Goal: Information Seeking & Learning: Learn about a topic

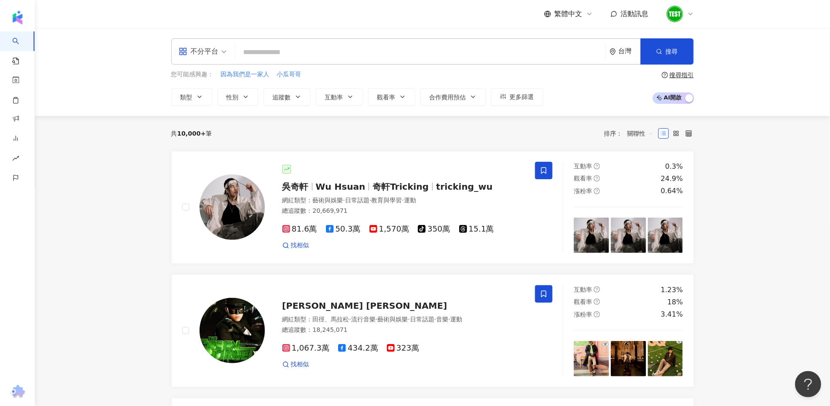
click at [270, 52] on input "search" at bounding box center [420, 52] width 363 height 17
paste input "********"
type input "********"
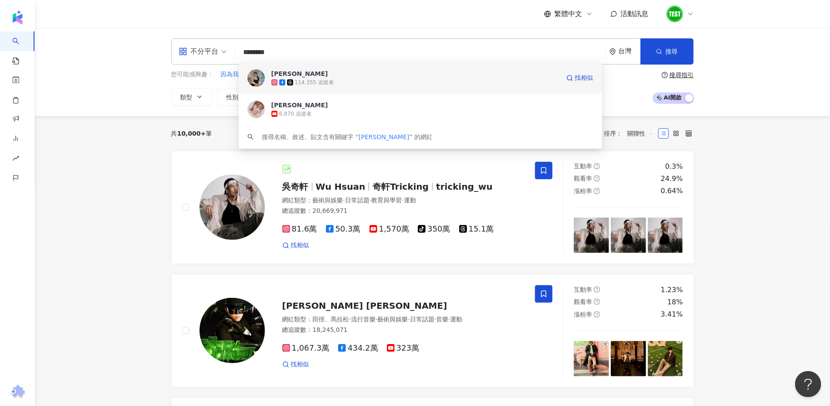
click at [316, 79] on div "114,355 追蹤者" at bounding box center [314, 82] width 39 height 7
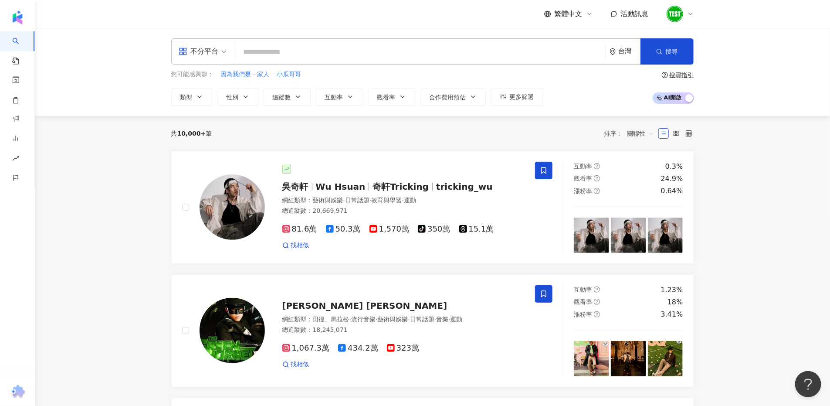
click at [321, 44] on input "search" at bounding box center [420, 52] width 363 height 17
click at [276, 54] on input "search" at bounding box center [420, 52] width 363 height 17
paste input "*******"
type input "*******"
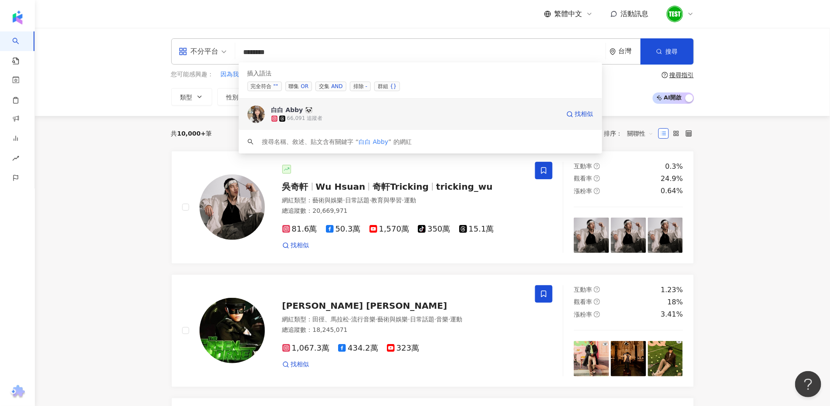
click at [362, 118] on div "66,091 追蹤者" at bounding box center [415, 118] width 288 height 9
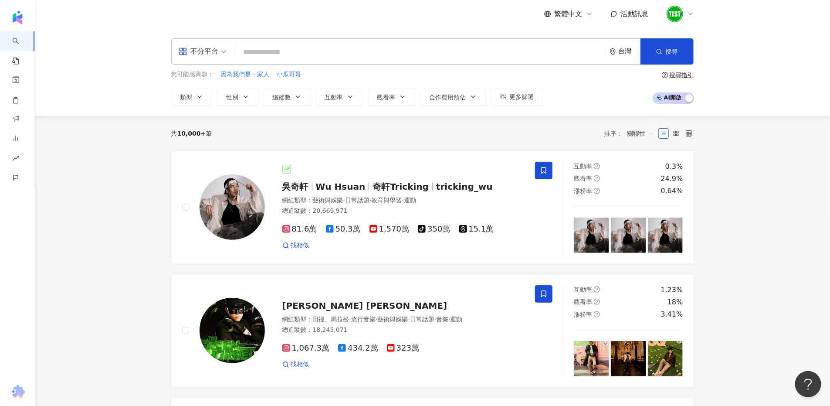
click at [275, 46] on input "search" at bounding box center [420, 52] width 363 height 17
paste input "*********"
type input "*********"
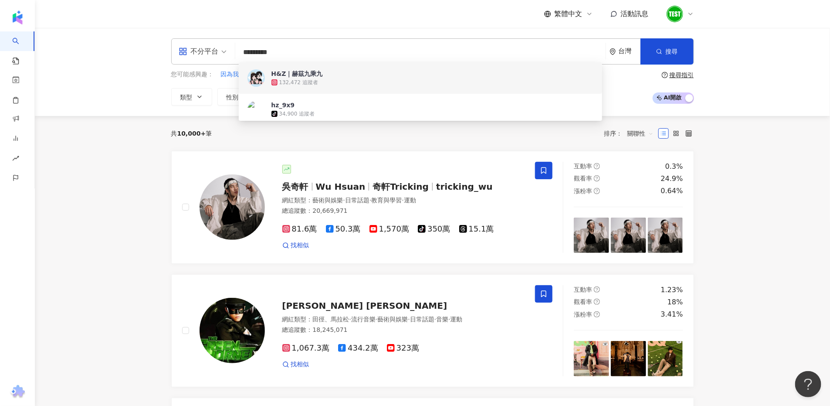
click at [298, 85] on div "132,472 追蹤者" at bounding box center [298, 82] width 39 height 7
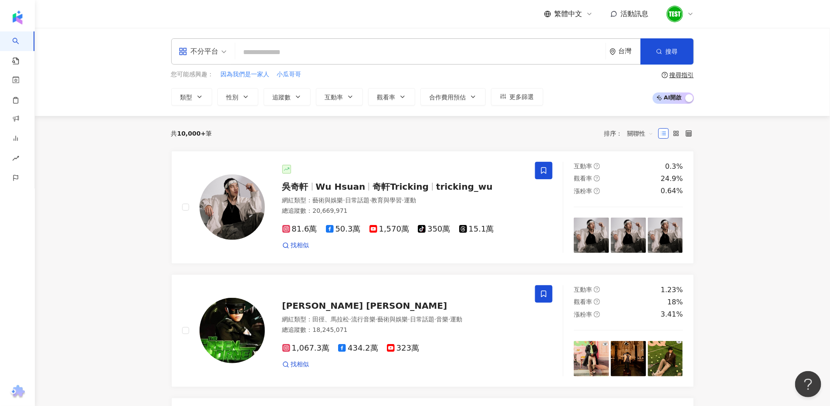
click at [301, 54] on input "search" at bounding box center [420, 52] width 363 height 17
paste input "******"
type input "******"
click at [301, 51] on input "******" at bounding box center [420, 52] width 363 height 17
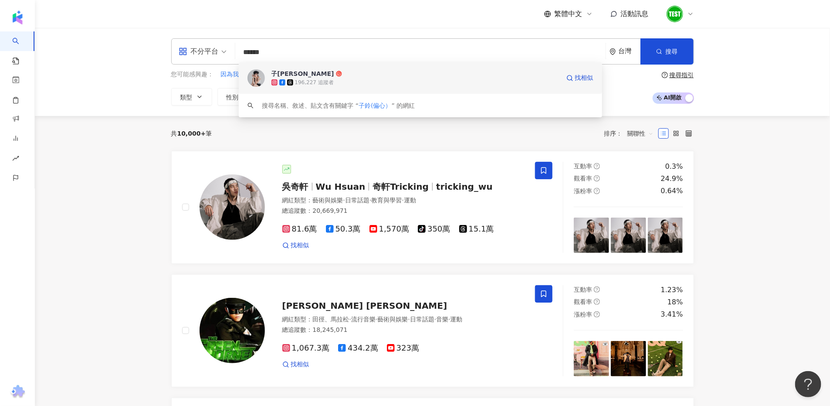
click at [304, 83] on div "196,227 追蹤者" at bounding box center [314, 82] width 39 height 7
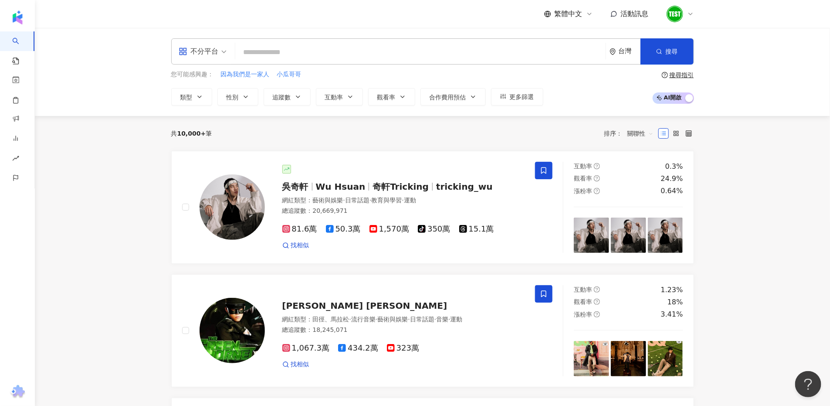
click at [274, 55] on input "search" at bounding box center [420, 52] width 363 height 17
paste input "**********"
type input "**********"
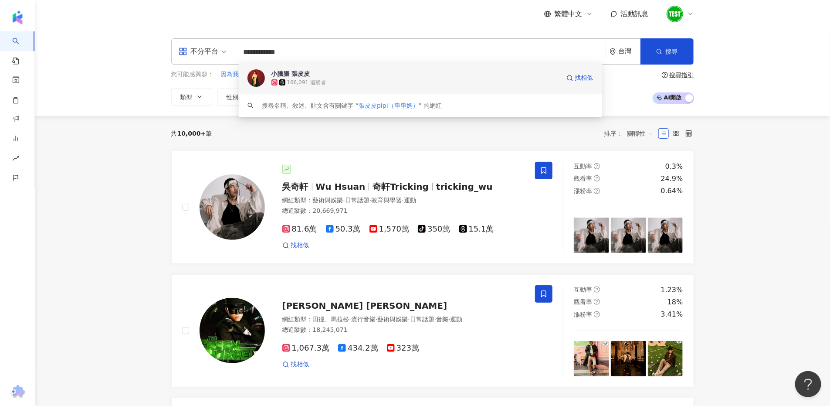
click at [311, 79] on div "166,091 追蹤者" at bounding box center [306, 82] width 39 height 7
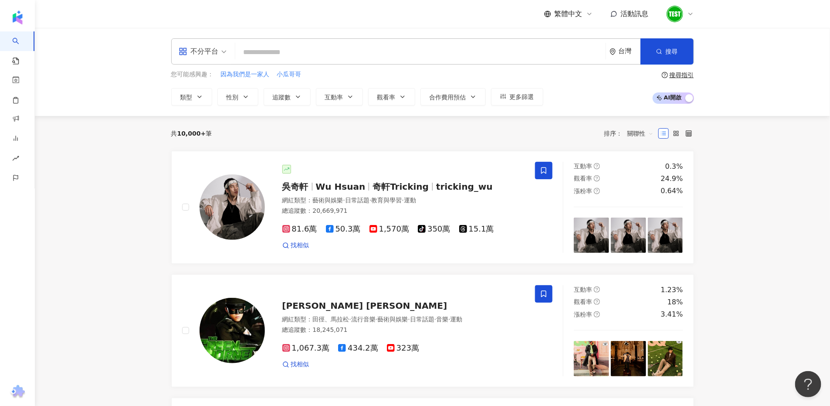
click at [330, 48] on input "search" at bounding box center [420, 52] width 363 height 17
paste input "**********"
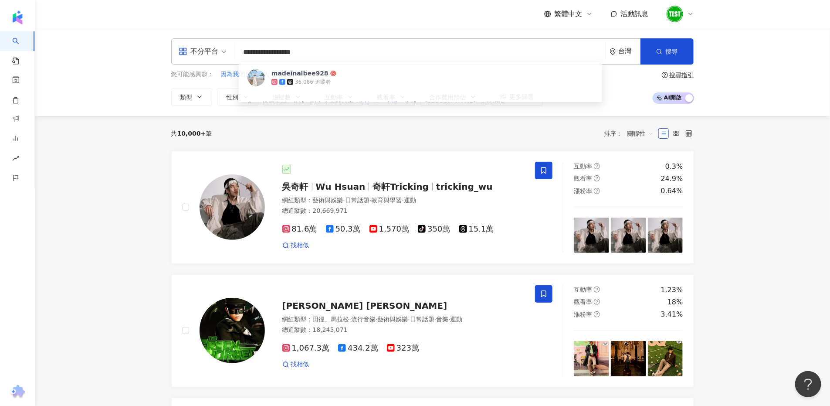
type input "**********"
click at [363, 61] on div "**********" at bounding box center [432, 51] width 523 height 26
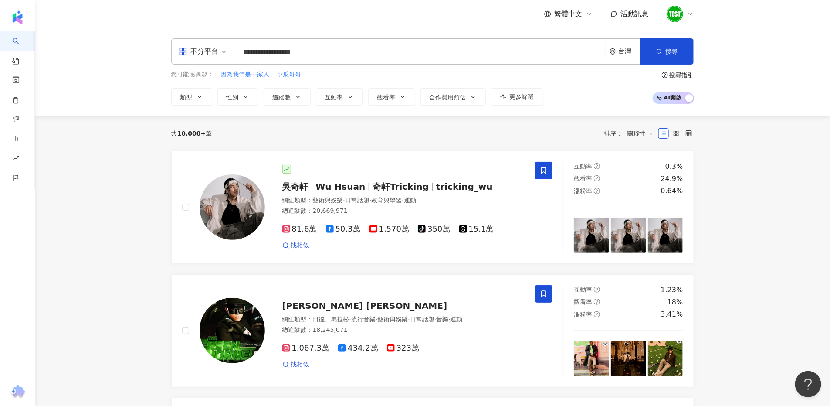
click at [366, 49] on input "**********" at bounding box center [420, 52] width 363 height 17
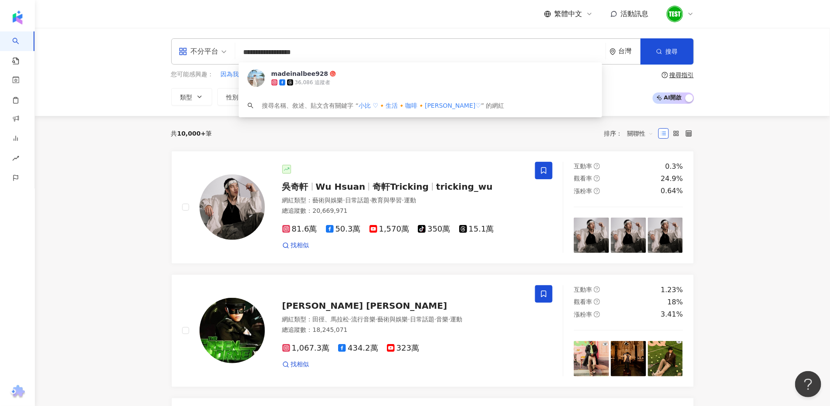
click at [395, 93] on button "觀看率" at bounding box center [391, 96] width 47 height 17
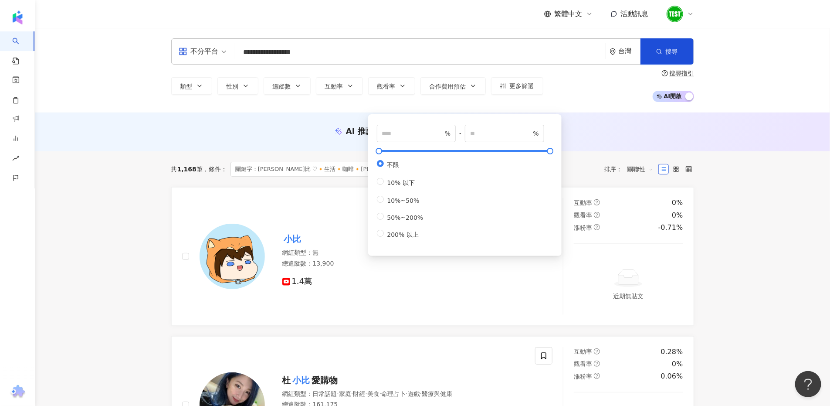
click at [348, 47] on input "**********" at bounding box center [420, 52] width 363 height 17
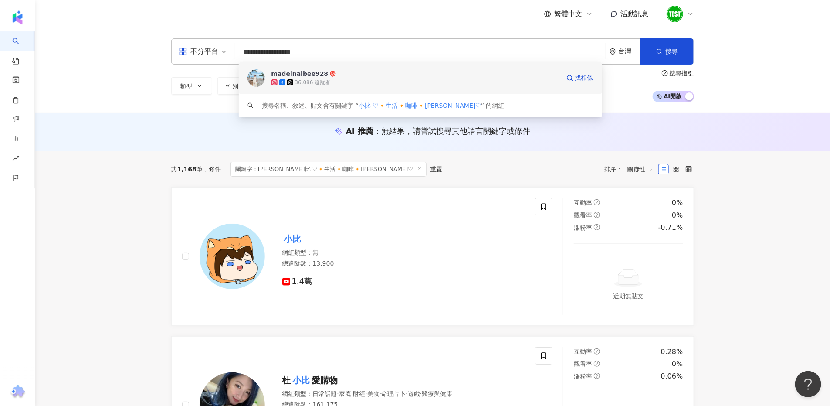
click at [333, 74] on span "madeinalbee928" at bounding box center [415, 73] width 288 height 9
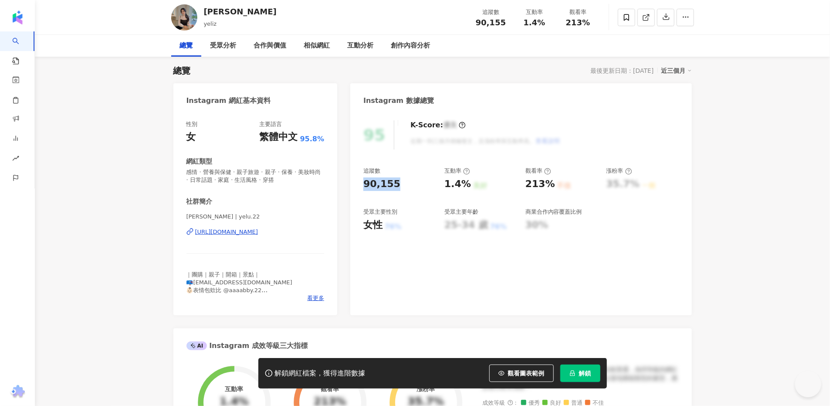
scroll to position [54, 0]
drag, startPoint x: 371, startPoint y: 185, endPoint x: 363, endPoint y: 185, distance: 8.3
click at [363, 185] on div "90,155" at bounding box center [399, 184] width 72 height 14
click at [412, 197] on div "追蹤數 90,155 互動率 1.4% 良好 觀看率 213% 不佳 漲粉率 35.7% 一般 受眾主要性別 女性 76% 受眾主要年齡 25-34 歲 76…" at bounding box center [520, 199] width 315 height 64
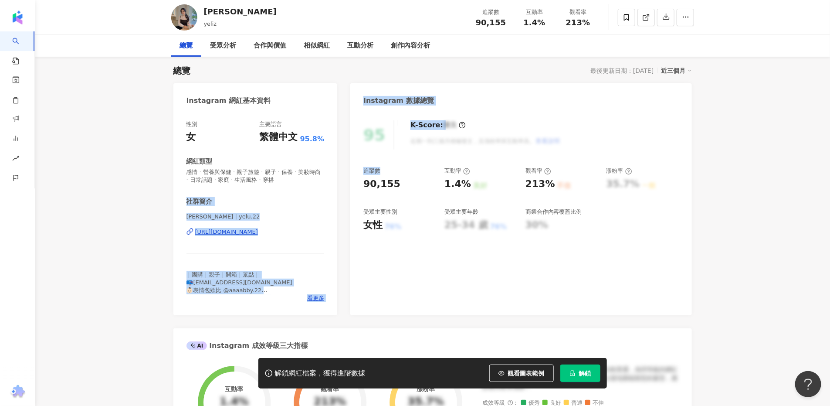
drag, startPoint x: 381, startPoint y: 175, endPoint x: 338, endPoint y: 177, distance: 42.7
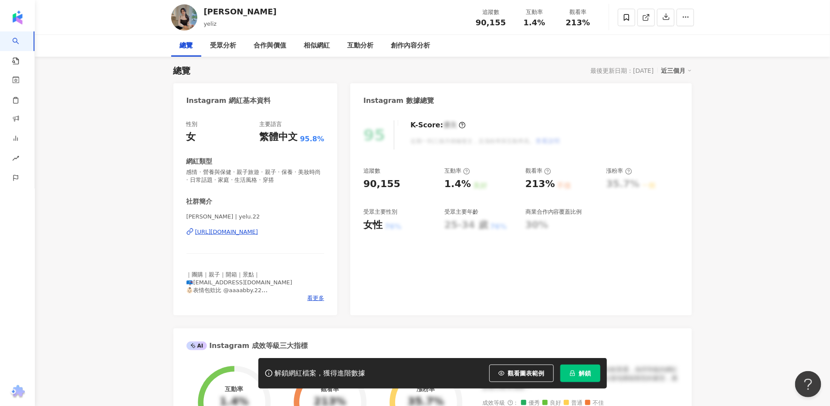
click at [376, 181] on div "90,155" at bounding box center [381, 184] width 37 height 14
drag, startPoint x: 387, startPoint y: 184, endPoint x: 355, endPoint y: 184, distance: 31.4
click at [355, 184] on div "95 K-Score : 優良 近期一到三個月積極發文，且漲粉率與互動率高。 查看說明 追蹤數 90,155 互動率 1.4% 良好 觀看率 213% 不佳 …" at bounding box center [520, 213] width 341 height 203
copy div "90,155"
drag, startPoint x: 183, startPoint y: 275, endPoint x: 287, endPoint y: 274, distance: 103.7
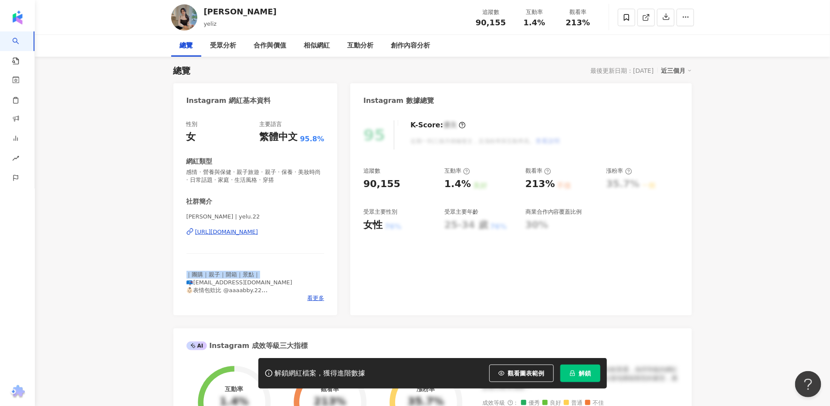
click at [287, 274] on div "性別 女 主要語言 繁體中文 95.8% 網紅類型 感情 · 營養與保健 · 親子旅遊 · 親子 · 保養 · 美妝時尚 · 日常話題 · 家庭 · 生活風格…" at bounding box center [255, 213] width 164 height 203
copy span "｜團購｜親子｜開箱｜景點｜"
drag, startPoint x: 441, startPoint y: 187, endPoint x: 474, endPoint y: 183, distance: 33.0
click at [474, 183] on div "追蹤數 90,155 互動率 1.4% 良好 觀看率 213% 不佳 漲粉率 35.7% 一般 受眾主要性別 女性 76% 受眾主要年齡 25-34 歲 76…" at bounding box center [520, 199] width 315 height 64
copy div "1.4% 良好"
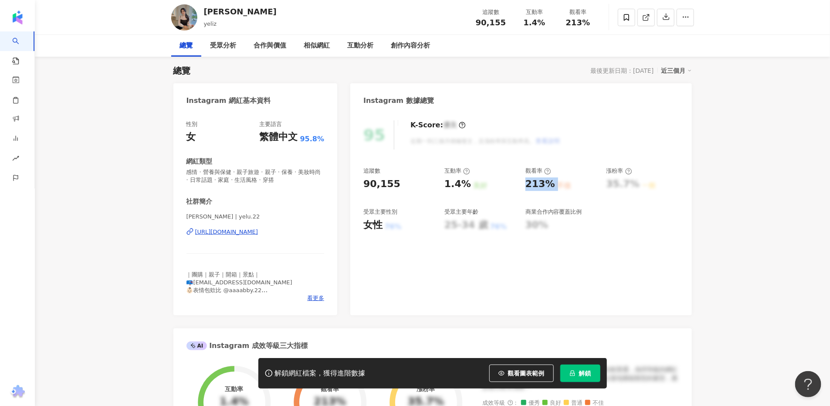
drag, startPoint x: 547, startPoint y: 186, endPoint x: 527, endPoint y: 186, distance: 19.6
click at [527, 186] on div "213% 不佳" at bounding box center [561, 184] width 72 height 14
copy div "213% 不佳"
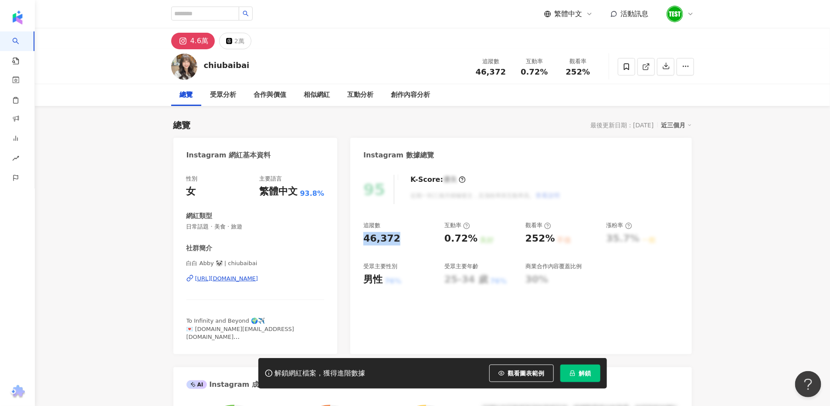
drag, startPoint x: 393, startPoint y: 233, endPoint x: 345, endPoint y: 238, distance: 48.6
copy div "46,372"
click at [478, 243] on div "0.72% 良好" at bounding box center [480, 239] width 72 height 14
copy div "46,372"
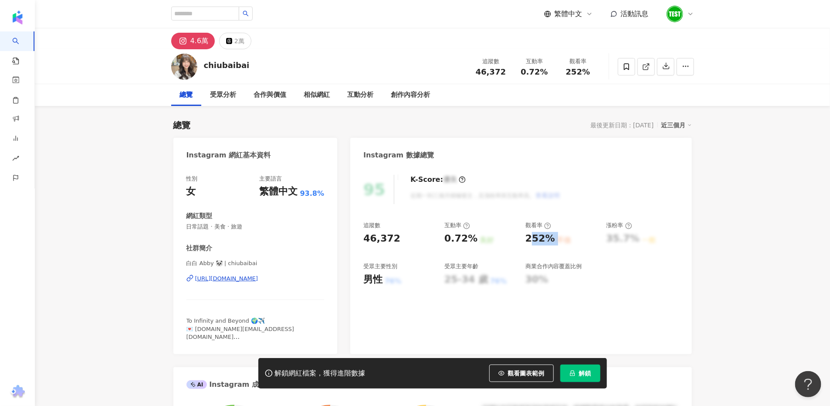
drag, startPoint x: 529, startPoint y: 239, endPoint x: 553, endPoint y: 235, distance: 24.7
click at [553, 235] on div "252% 不佳" at bounding box center [561, 239] width 72 height 14
drag, startPoint x: 530, startPoint y: 238, endPoint x: 552, endPoint y: 235, distance: 22.1
click at [552, 235] on div "追蹤數 46,372 互動率 0.72% 良好 觀看率 252% 不佳 漲粉率 35.7% 一般 受眾主要性別 男性 76% 受眾主要年齡 25-34 歲 7…" at bounding box center [520, 253] width 315 height 64
copy div "252%"
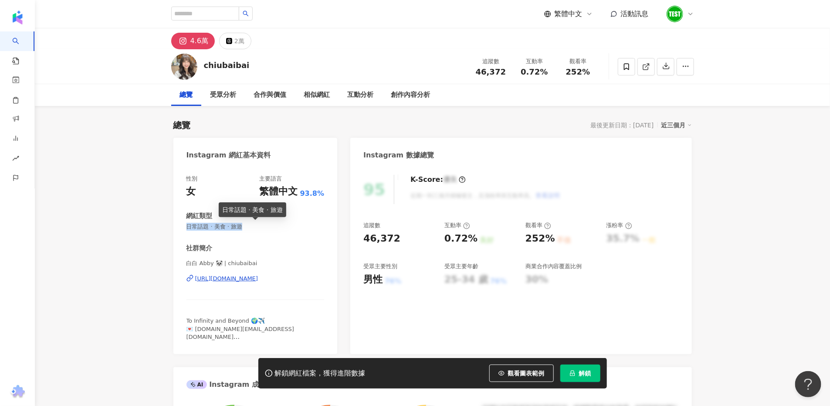
drag, startPoint x: 188, startPoint y: 228, endPoint x: 251, endPoint y: 229, distance: 63.2
click at [251, 229] on span "日常話題 · 美食 · 旅遊" at bounding box center [255, 227] width 138 height 8
copy span "日常話題 · 美食 · 旅遊"
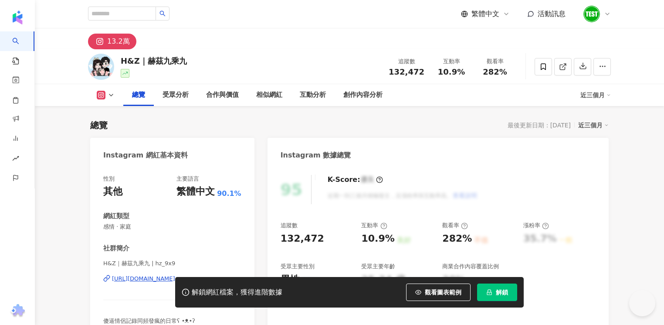
drag, startPoint x: 407, startPoint y: 242, endPoint x: 359, endPoint y: 243, distance: 47.9
click at [359, 243] on div "95 K-Score : 優良 近期一到三個月積極發文，且漲粉率與互動率高。 查看說明 追蹤數 132,472 互動率 10.9% 良好 觀看率 282% 不…" at bounding box center [437, 264] width 341 height 196
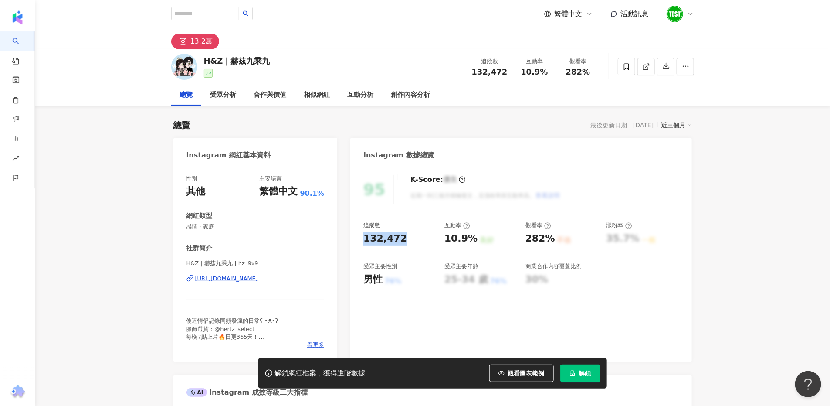
drag, startPoint x: 182, startPoint y: 226, endPoint x: 836, endPoint y: 219, distance: 654.4
click at [182, 226] on div "性別 其他 主要語言 繁體中文 90.1% 網紅類型 感情 · 家庭 社群簡介 H&Z｜赫茲九乘九 | hz_9x9 [URL][DOMAIN_NAME] 傻…" at bounding box center [255, 264] width 164 height 196
drag, startPoint x: 457, startPoint y: 244, endPoint x: 466, endPoint y: 244, distance: 9.2
click at [466, 244] on div "追蹤數 132,472 互動率 10.9% 良好 觀看率 282% 不佳 漲粉率 35.7% 一般 受眾主要性別 男性 76% 受眾主要年齡 25-34 歲 …" at bounding box center [520, 253] width 315 height 64
click at [466, 244] on div "10.9%" at bounding box center [460, 239] width 33 height 14
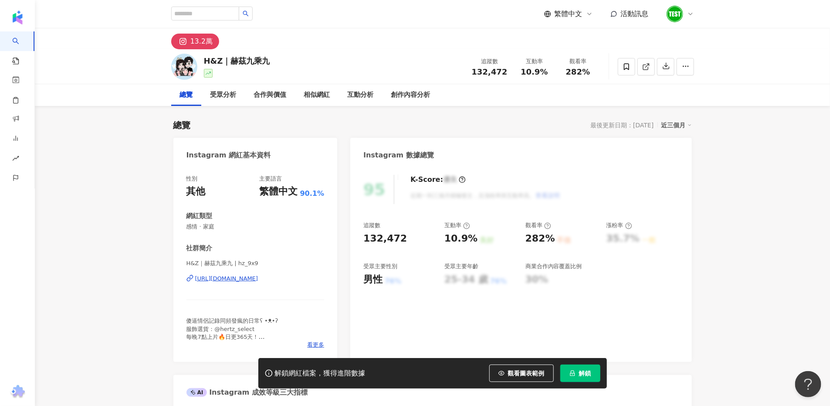
click at [467, 246] on div "追蹤數 132,472 互動率 10.9% 良好 觀看率 282% 不佳 漲粉率 35.7% 一般 受眾主要性別 男性 76% 受眾主要年齡 25-34 歲 …" at bounding box center [520, 253] width 315 height 64
drag, startPoint x: 472, startPoint y: 243, endPoint x: 442, endPoint y: 241, distance: 30.1
click at [442, 241] on div "追蹤數 132,472 互動率 10.9% 良好 觀看率 282% 不佳 漲粉率 35.7% 一般 受眾主要性別 男性 76% 受眾主要年齡 25-34 歲 …" at bounding box center [520, 253] width 315 height 64
copy div "10.9%"
drag, startPoint x: 525, startPoint y: 240, endPoint x: 555, endPoint y: 238, distance: 30.5
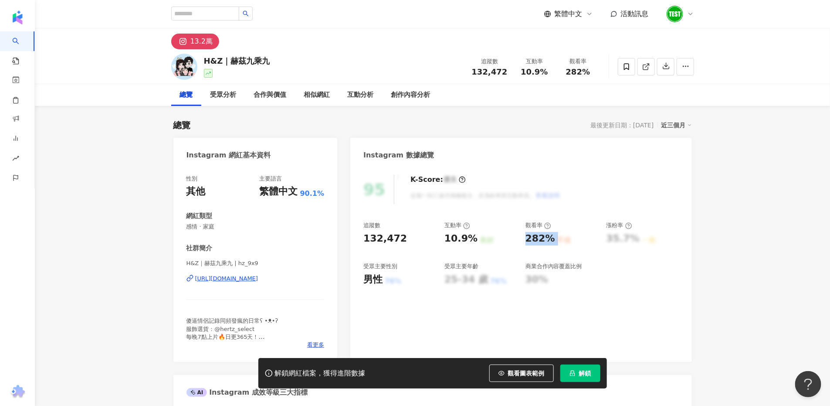
click at [555, 238] on div "282% 不佳" at bounding box center [561, 239] width 72 height 14
copy div "282% 不佳"
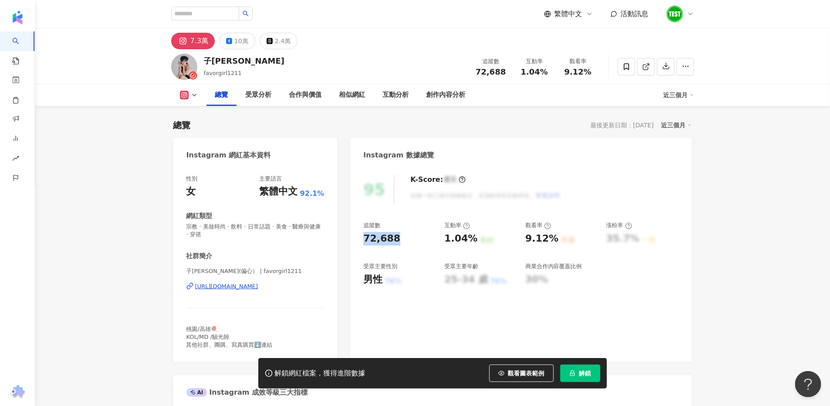
drag, startPoint x: 382, startPoint y: 240, endPoint x: 345, endPoint y: 240, distance: 37.0
copy div "72,688"
drag, startPoint x: 441, startPoint y: 241, endPoint x: 487, endPoint y: 236, distance: 46.4
click at [470, 239] on div "追蹤數 72,688 互動率 1.04% 良好 觀看率 9.12% 不佳 漲粉率 35.7% 一般 受眾主要性別 男性 76% 受眾主要年齡 25-34 歲 …" at bounding box center [520, 253] width 315 height 64
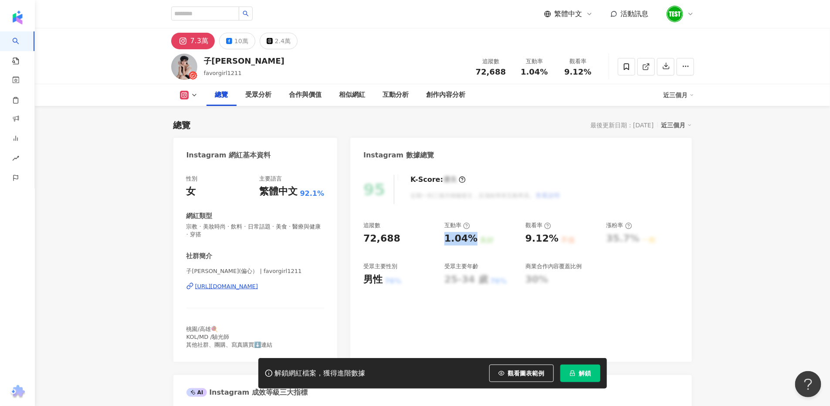
copy div "1.04%"
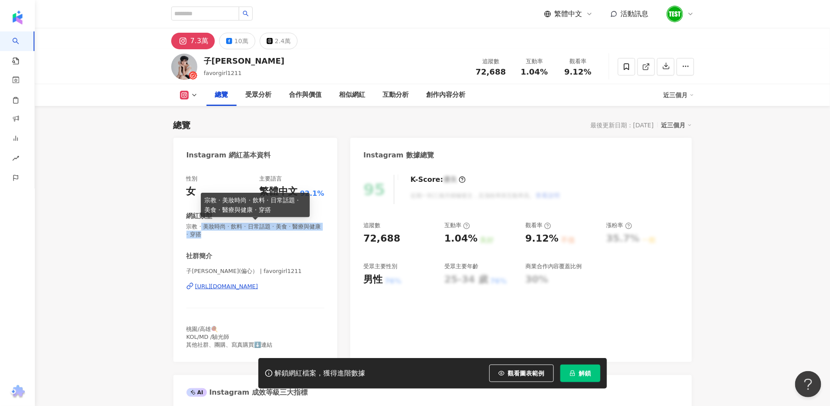
drag, startPoint x: 203, startPoint y: 227, endPoint x: 235, endPoint y: 236, distance: 32.7
click at [235, 236] on span "宗教 · 美妝時尚 · 飲料 · 日常話題 · 美食 · 醫療與健康 · 穿搭" at bounding box center [255, 231] width 138 height 16
copy span "美妝時尚 · 飲料 · 日常話題 · 美食 · 醫療與健康 · 穿搭"
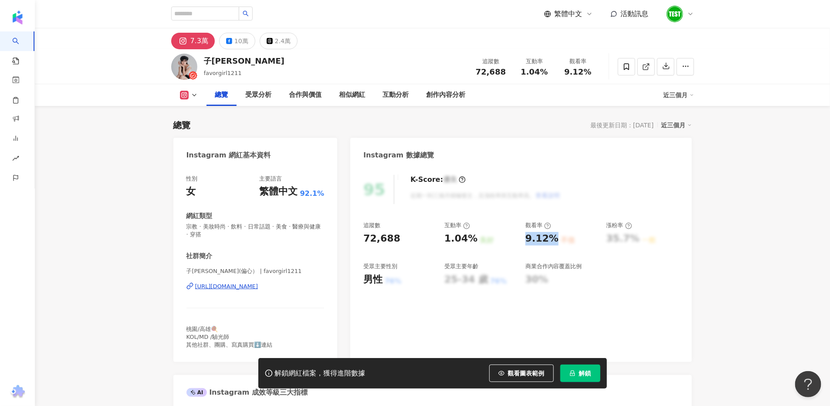
drag, startPoint x: 544, startPoint y: 235, endPoint x: 551, endPoint y: 235, distance: 7.0
click at [551, 235] on div "9.12%" at bounding box center [541, 239] width 33 height 14
copy div "9.12%"
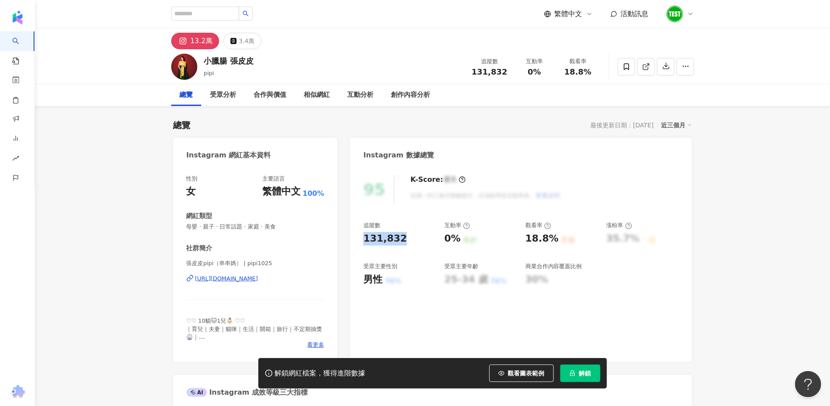
click at [359, 238] on div "95 K-Score : 優良 近期一到三個月積極發文，且漲粉率與互動率高。 查看說明 追蹤數 131,832 互動率 0% 良好 觀看率 18.8% 不佳 …" at bounding box center [520, 264] width 341 height 196
drag, startPoint x: 525, startPoint y: 227, endPoint x: 541, endPoint y: 225, distance: 16.2
click at [541, 225] on div "追蹤數 131,832 互動率 0% 良好 觀看率 18.8% 不佳 漲粉率 35.7% 一般 受眾主要性別 男性 76% 受眾主要年齡 25-34 歲 76…" at bounding box center [520, 253] width 315 height 64
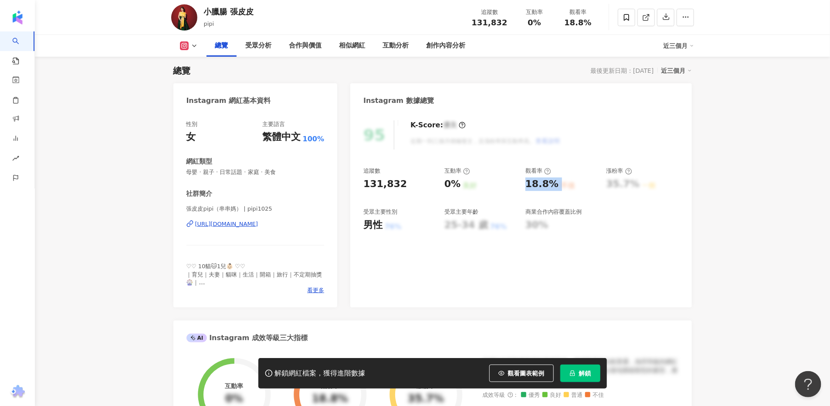
drag, startPoint x: 537, startPoint y: 182, endPoint x: 557, endPoint y: 181, distance: 20.0
click at [557, 181] on div "18.8% 不佳" at bounding box center [561, 184] width 72 height 14
copy div "18.8% 不佳"
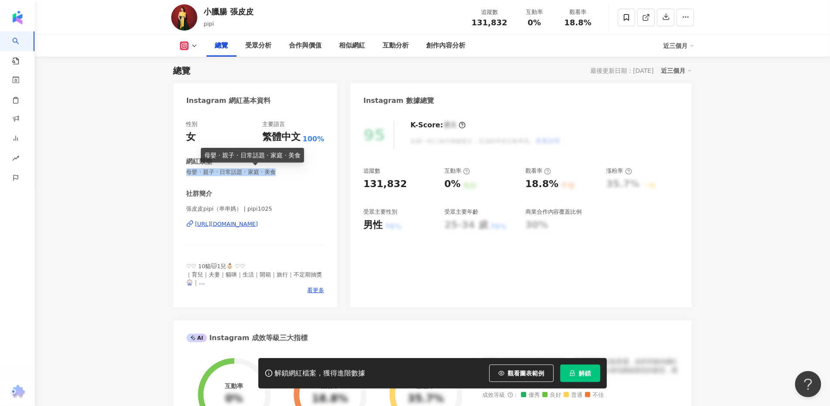
drag, startPoint x: 187, startPoint y: 175, endPoint x: 309, endPoint y: 175, distance: 122.0
click at [309, 175] on span "母嬰 · 親子 · 日常話題 · 家庭 · 美食" at bounding box center [255, 172] width 138 height 8
copy span "母嬰 · 親子 · 日常話題 · 家庭 · 美食"
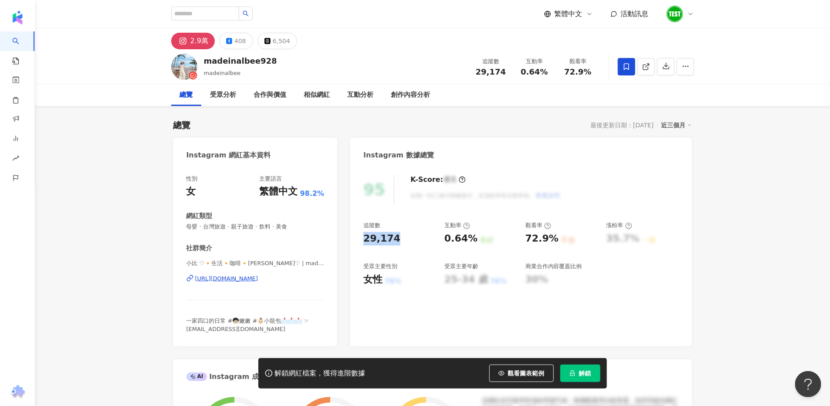
drag, startPoint x: 396, startPoint y: 240, endPoint x: 354, endPoint y: 240, distance: 42.3
click at [354, 240] on div "95 K-Score : 優良 近期一到三個月積極發文，且漲粉率與互動率高。 查看說明 追蹤數 29,174 互動率 0.64% 良好 觀看率 72.9% 不…" at bounding box center [520, 256] width 341 height 180
copy div "29,174"
click at [246, 280] on div "[URL][DOMAIN_NAME]" at bounding box center [226, 278] width 63 height 8
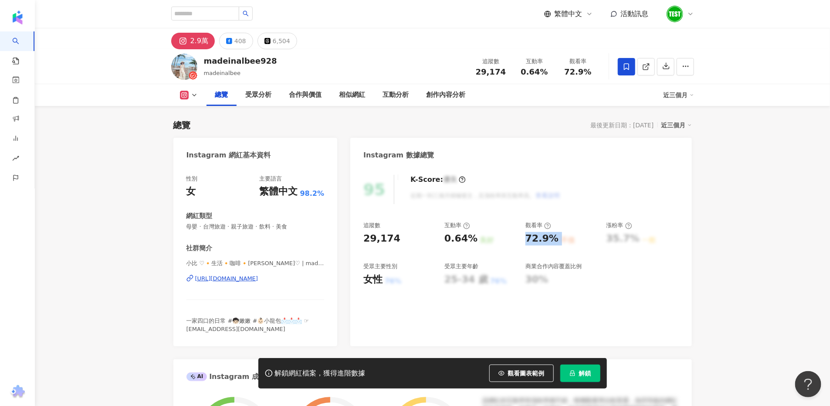
drag, startPoint x: 525, startPoint y: 242, endPoint x: 562, endPoint y: 238, distance: 37.2
click at [562, 238] on div "72.9% 不佳" at bounding box center [561, 239] width 72 height 14
copy div "72.9% 不佳"
drag, startPoint x: 443, startPoint y: 241, endPoint x: 478, endPoint y: 241, distance: 35.3
click at [478, 241] on div "追蹤數 29,174 互動率 0.64% 良好 觀看率 72.9% 不佳 漲粉率 35.7% 一般 受眾主要性別 女性 76% 受眾主要年齡 25-34 歲 …" at bounding box center [520, 253] width 315 height 64
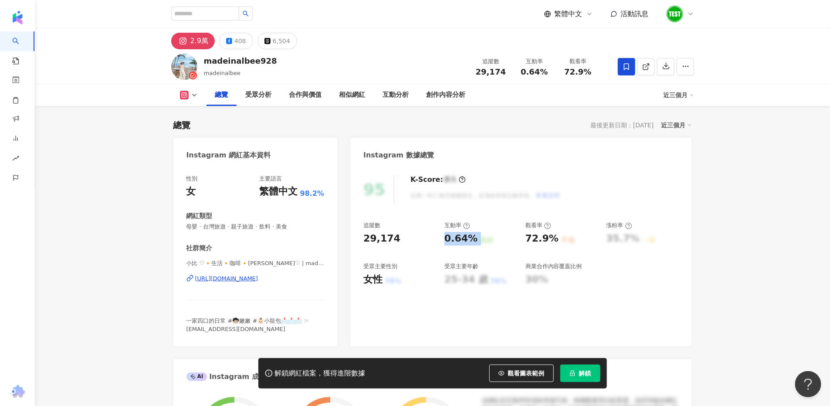
copy div "0.64% 良好"
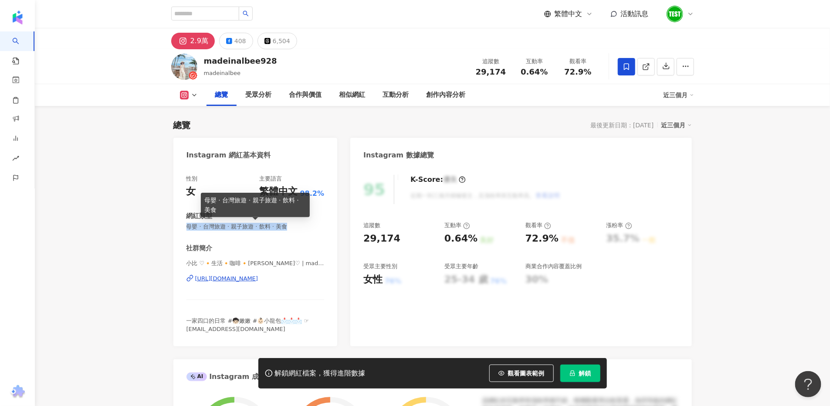
drag, startPoint x: 307, startPoint y: 230, endPoint x: 185, endPoint y: 230, distance: 122.0
click at [185, 230] on div "性別 女 主要語言 繁體中文 98.2% 網紅類型 母嬰 · 台灣旅遊 · 親子旅遊 · 飲料 · 美食 社群簡介 小比 ♡🔸生活🔸咖啡🔸[PERSON_NA…" at bounding box center [255, 256] width 164 height 180
copy span "母嬰 · 台灣旅遊 · 親子旅遊 · 飲料 · 美食"
